Goal: Browse casually

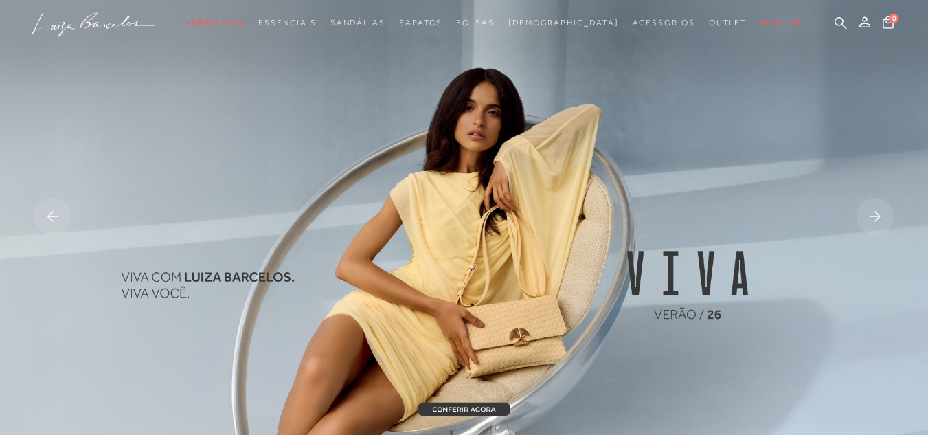
click at [868, 204] on rect at bounding box center [875, 216] width 37 height 37
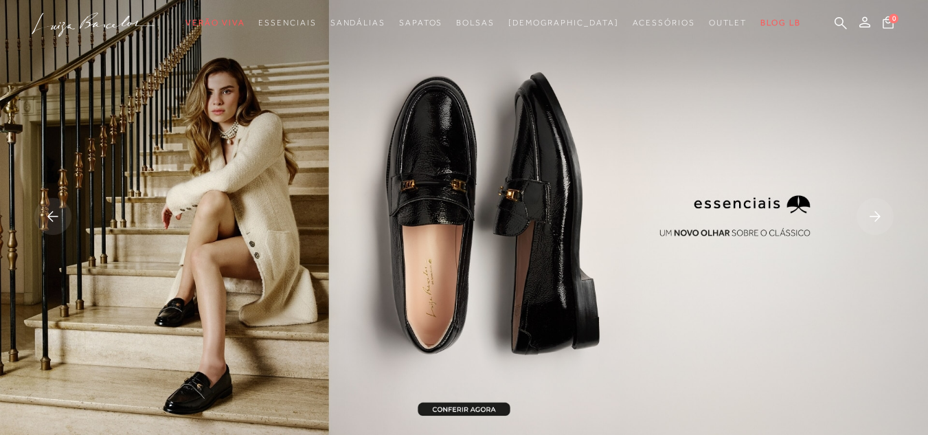
click at [56, 220] on rect at bounding box center [52, 216] width 37 height 37
click at [56, 216] on rect at bounding box center [52, 216] width 37 height 37
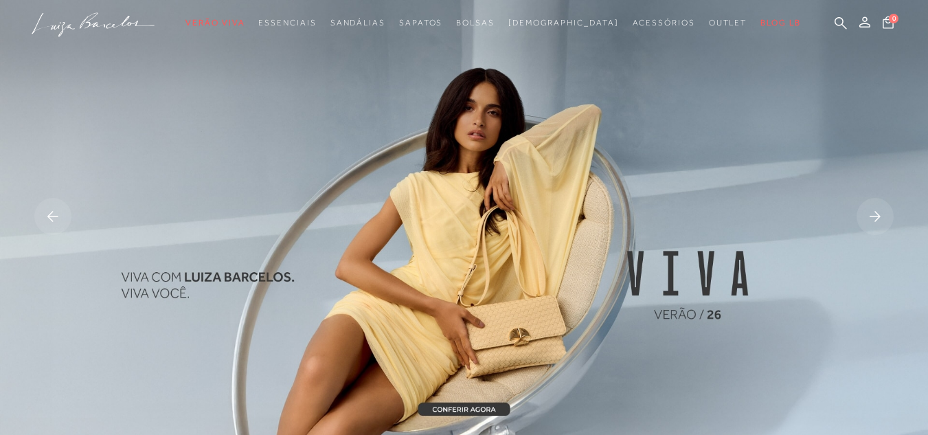
click at [878, 216] on icon at bounding box center [875, 216] width 11 height 10
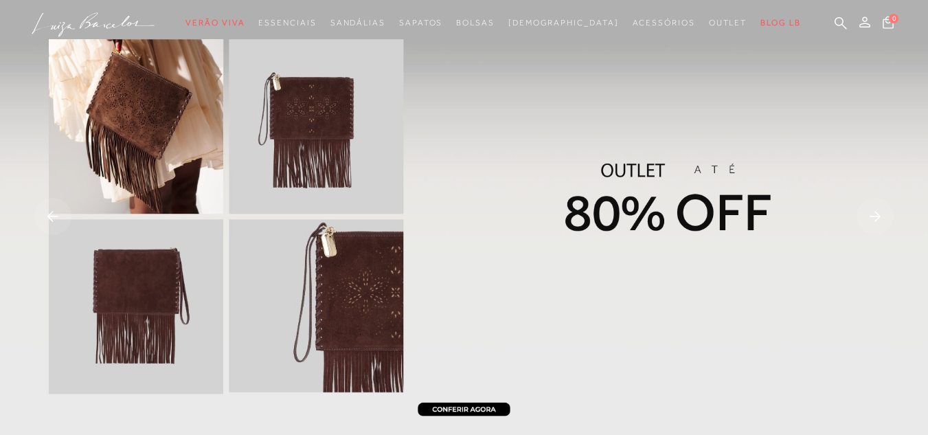
drag, startPoint x: 456, startPoint y: 172, endPoint x: 50, endPoint y: 210, distance: 407.7
click at [50, 210] on rect at bounding box center [52, 216] width 37 height 37
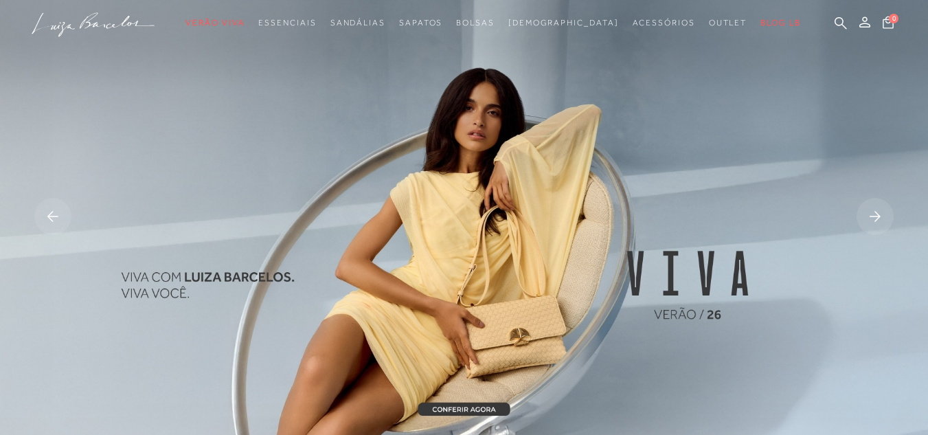
click at [877, 220] on rect at bounding box center [875, 216] width 37 height 37
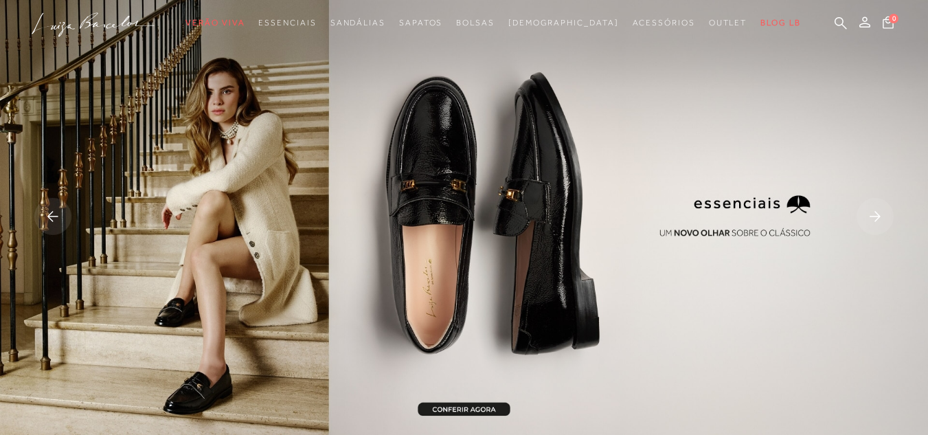
click at [875, 218] on rect at bounding box center [875, 216] width 37 height 37
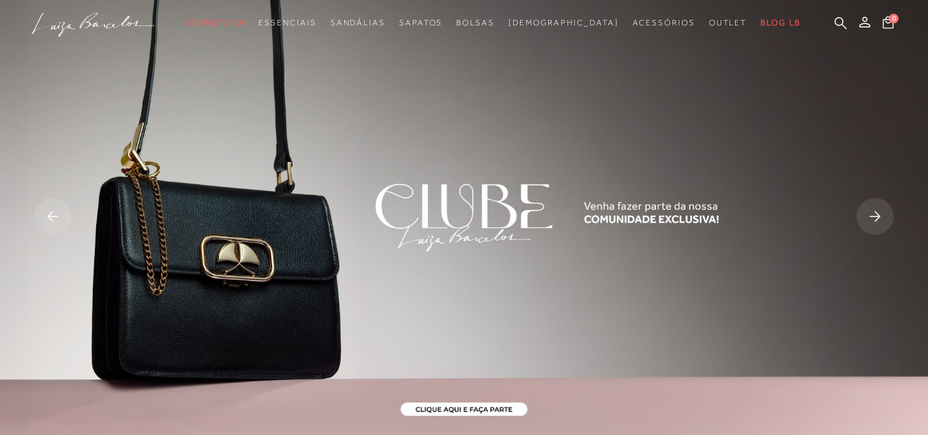
click at [47, 228] on rect at bounding box center [52, 216] width 37 height 37
click at [887, 205] on rect at bounding box center [875, 216] width 37 height 37
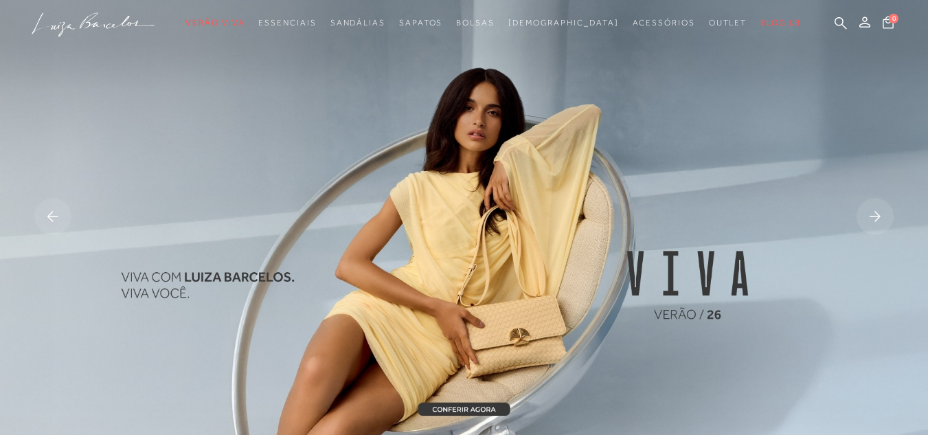
click at [543, 157] on img at bounding box center [464, 218] width 928 height 436
drag, startPoint x: 543, startPoint y: 155, endPoint x: 354, endPoint y: 22, distance: 231.8
click at [633, 146] on img at bounding box center [464, 218] width 928 height 436
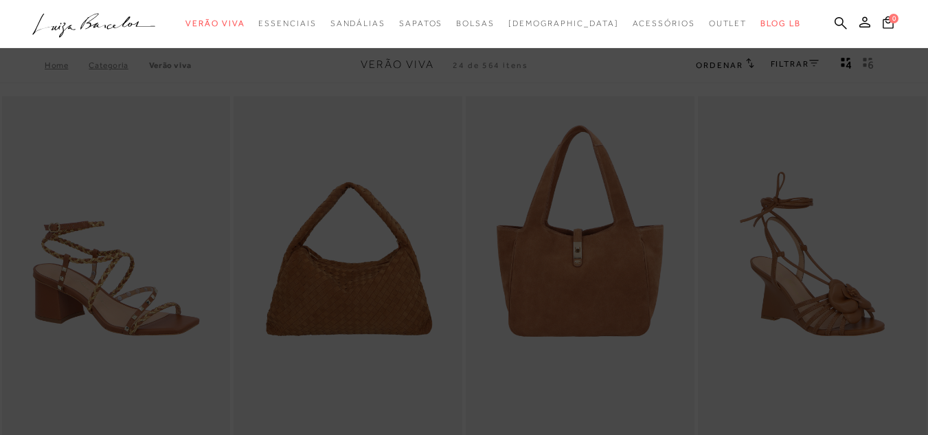
click at [127, 10] on nav ".a{fill-rule:evenodd;} Verão Viva Em alta Favoritos das Influenciadoras Apostas…" at bounding box center [454, 24] width 894 height 29
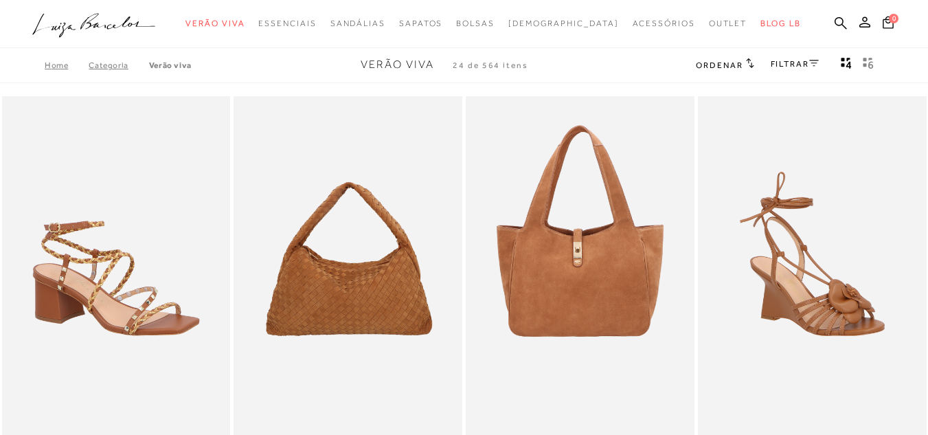
click at [134, 24] on icon ".a{fill-rule:evenodd;}" at bounding box center [94, 25] width 124 height 29
